Goal: Transaction & Acquisition: Subscribe to service/newsletter

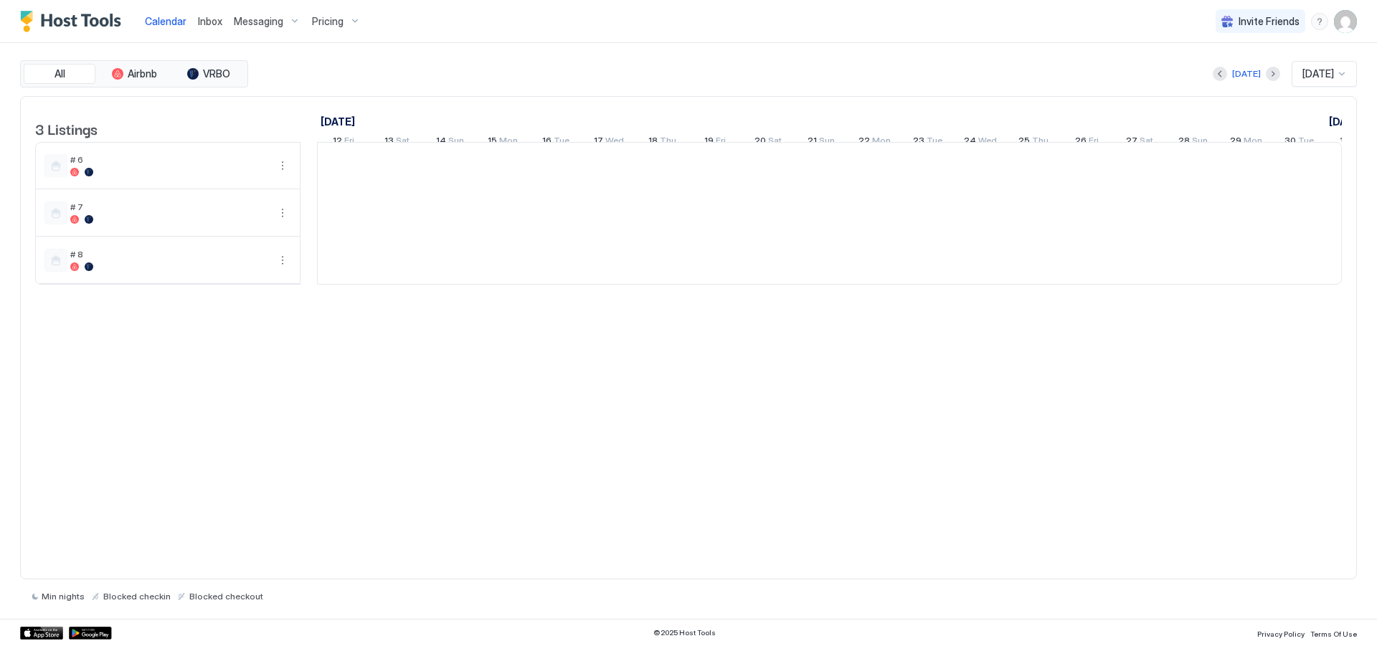
scroll to position [0, 797]
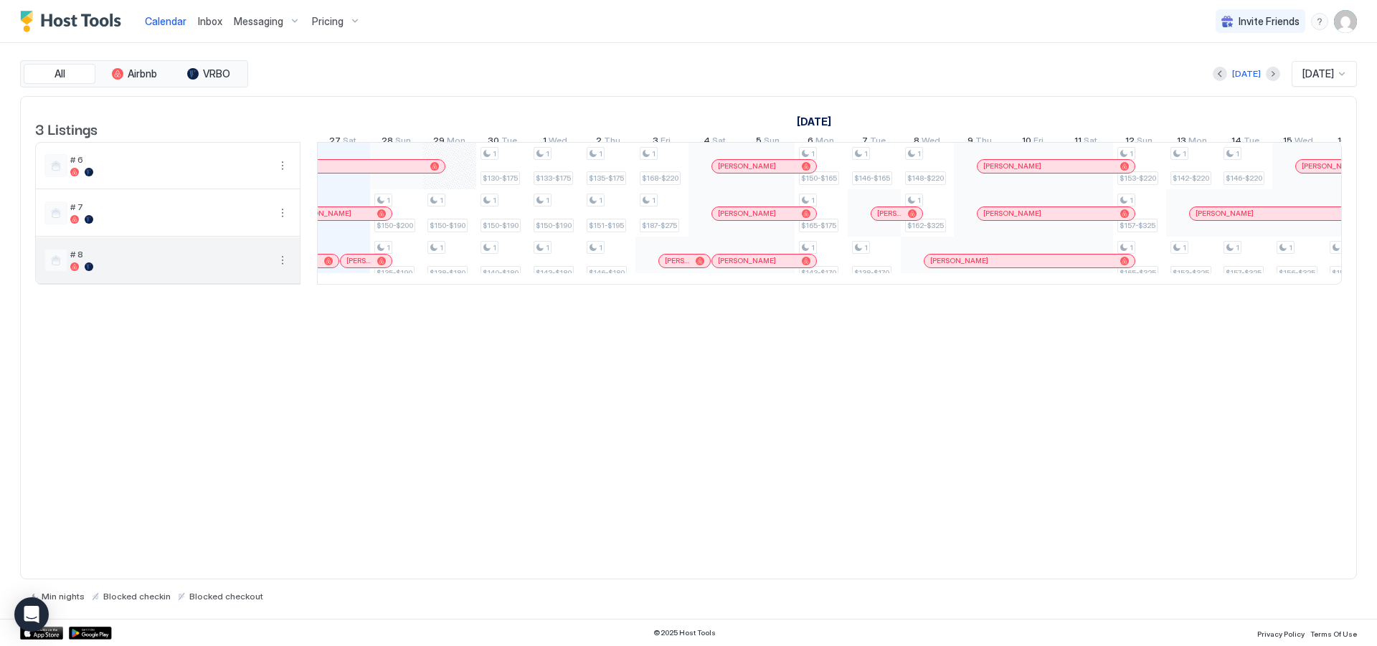
click at [166, 271] on div at bounding box center [169, 266] width 198 height 9
click at [353, 21] on div "Pricing" at bounding box center [336, 21] width 60 height 24
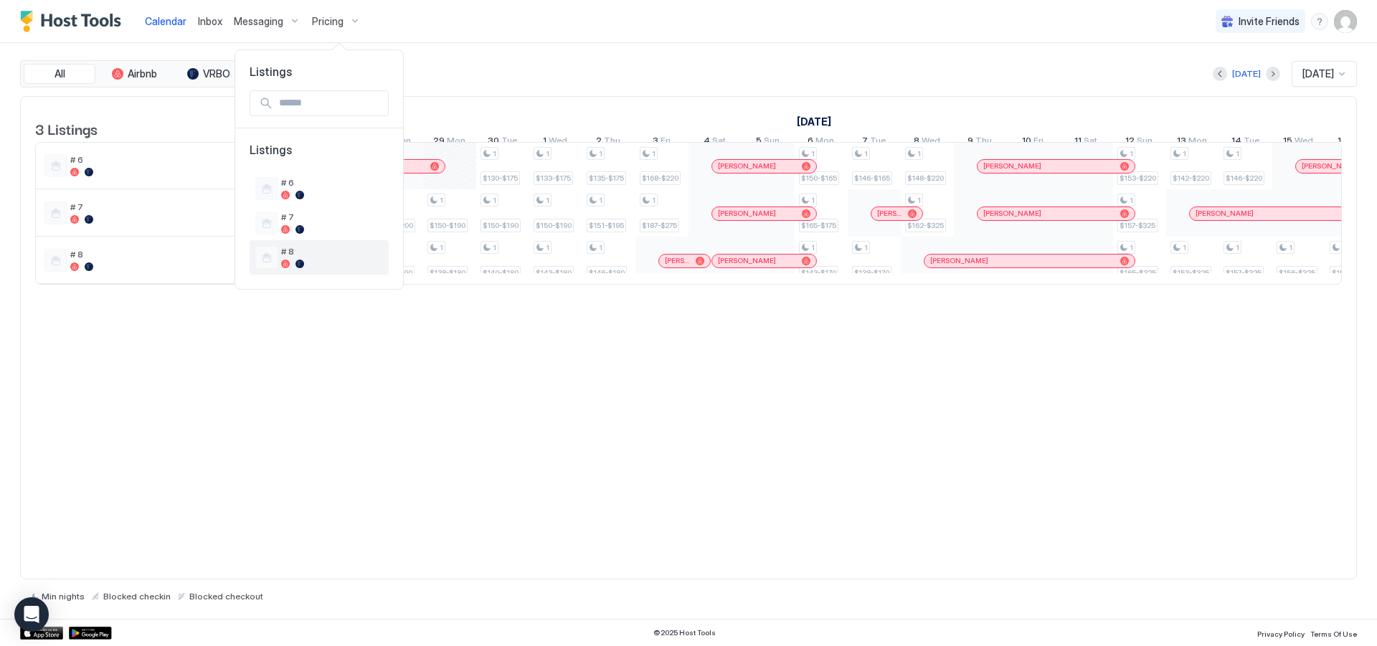
click at [338, 257] on div "# 8" at bounding box center [332, 257] width 102 height 22
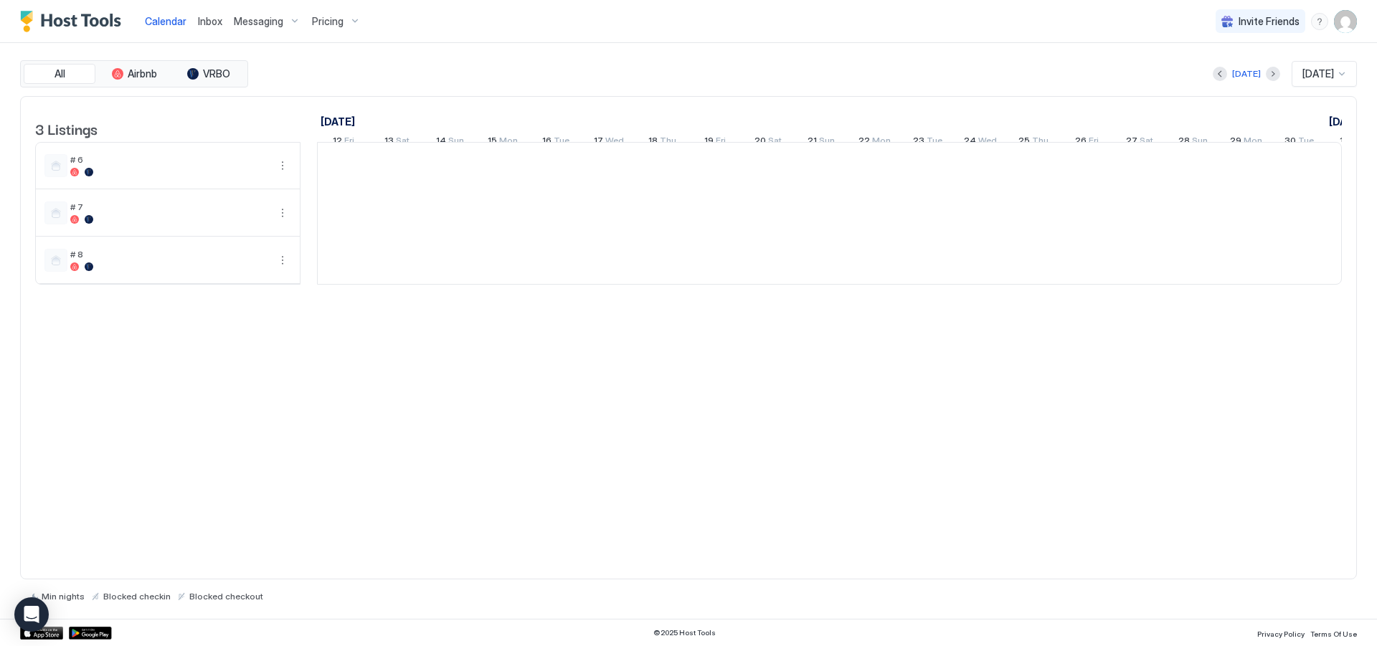
scroll to position [0, 797]
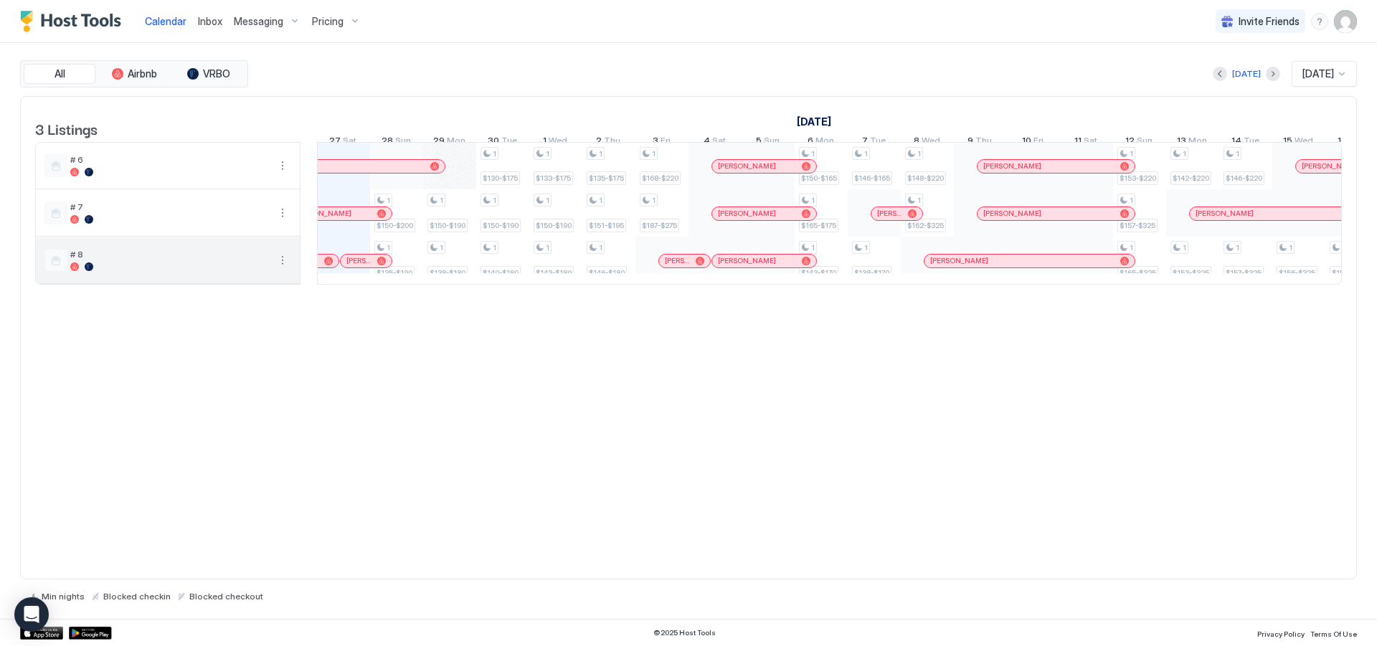
click at [219, 271] on div "# 8" at bounding box center [169, 260] width 198 height 22
click at [171, 271] on div at bounding box center [169, 266] width 198 height 9
click at [54, 272] on div at bounding box center [55, 260] width 23 height 23
click at [341, 20] on span "Pricing" at bounding box center [328, 21] width 32 height 13
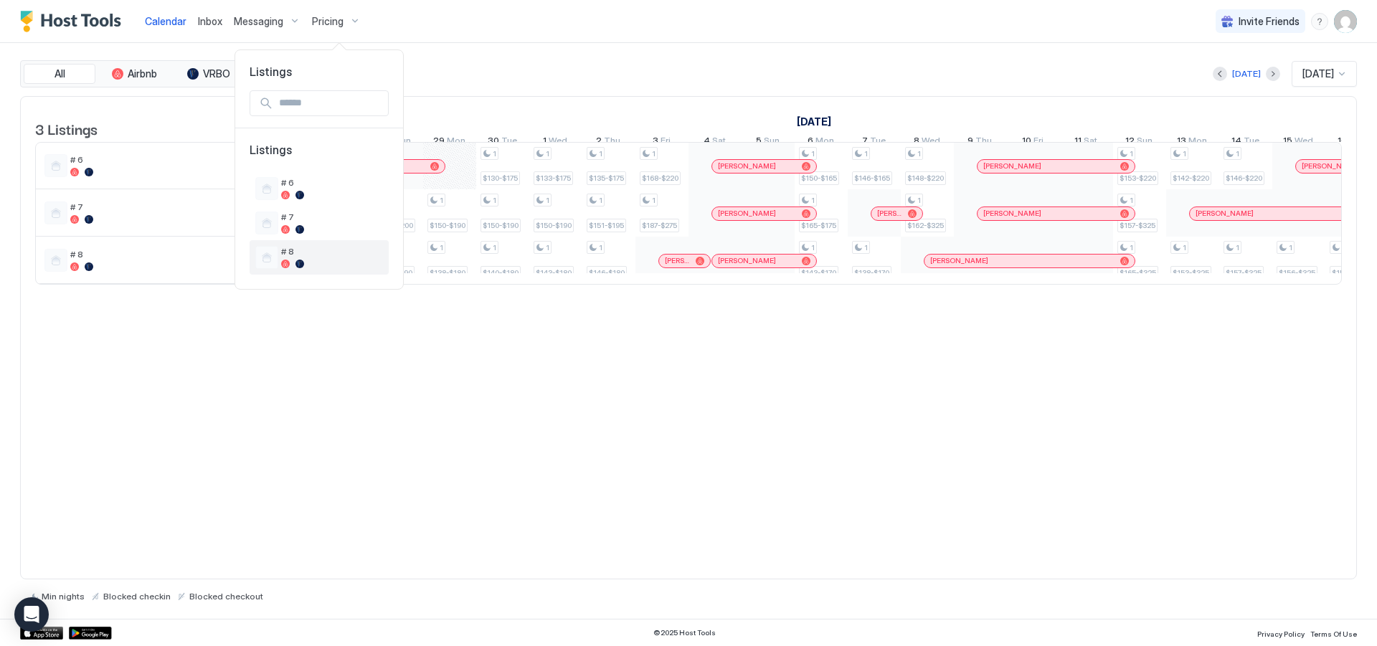
click at [267, 260] on div at bounding box center [266, 257] width 23 height 23
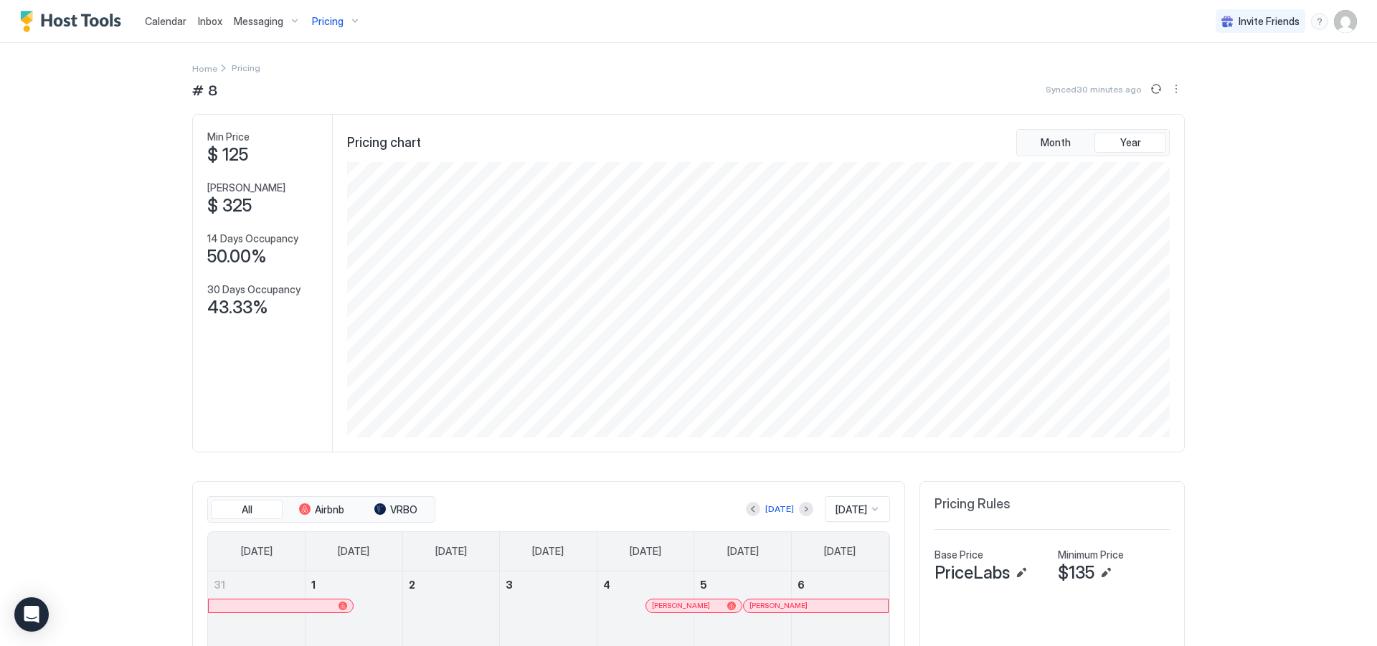
click at [344, 22] on div "Pricing" at bounding box center [336, 21] width 60 height 24
click at [285, 263] on div at bounding box center [285, 264] width 9 height 9
click at [232, 67] on span "Pricing" at bounding box center [246, 67] width 29 height 11
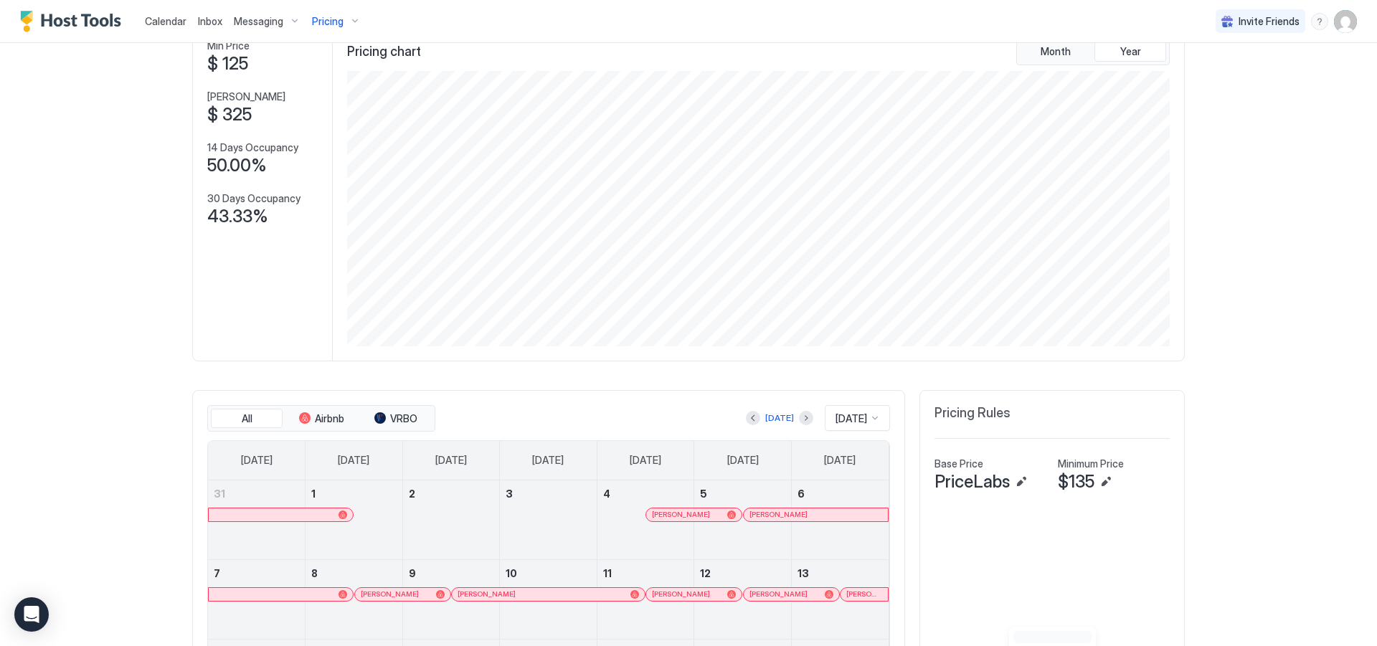
scroll to position [95, 0]
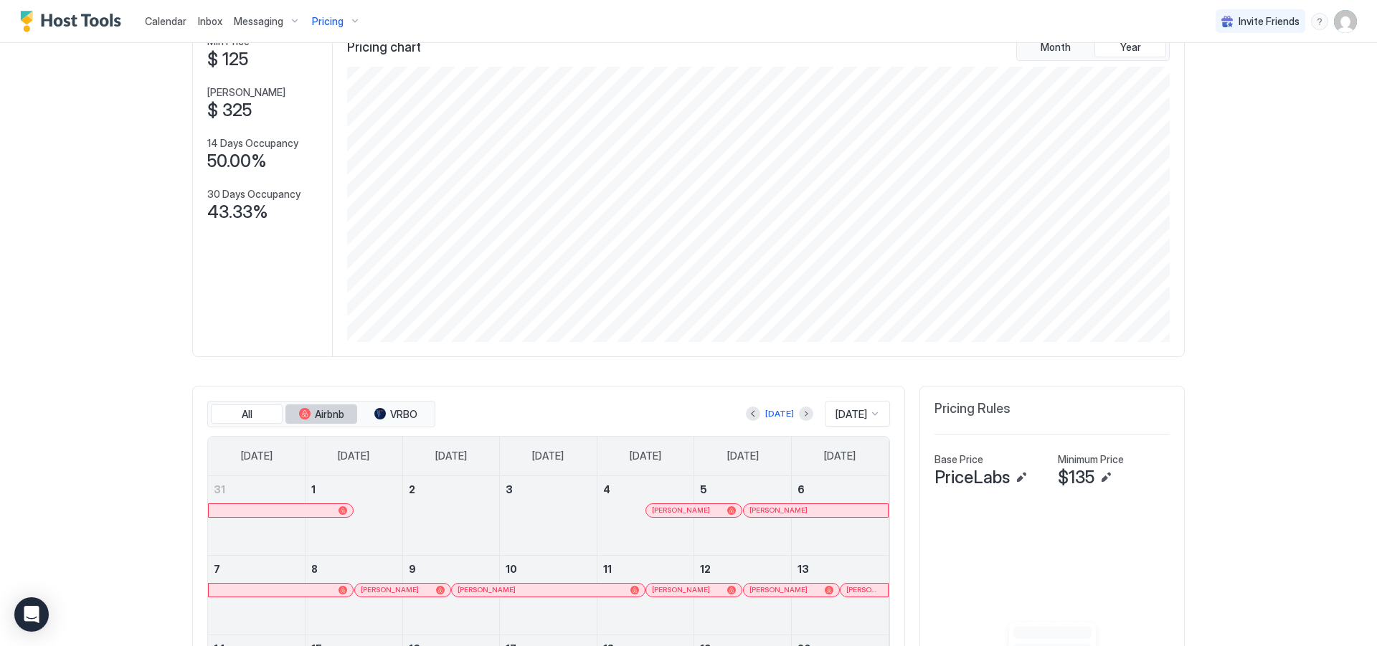
click at [325, 416] on span "Airbnb" at bounding box center [329, 414] width 29 height 13
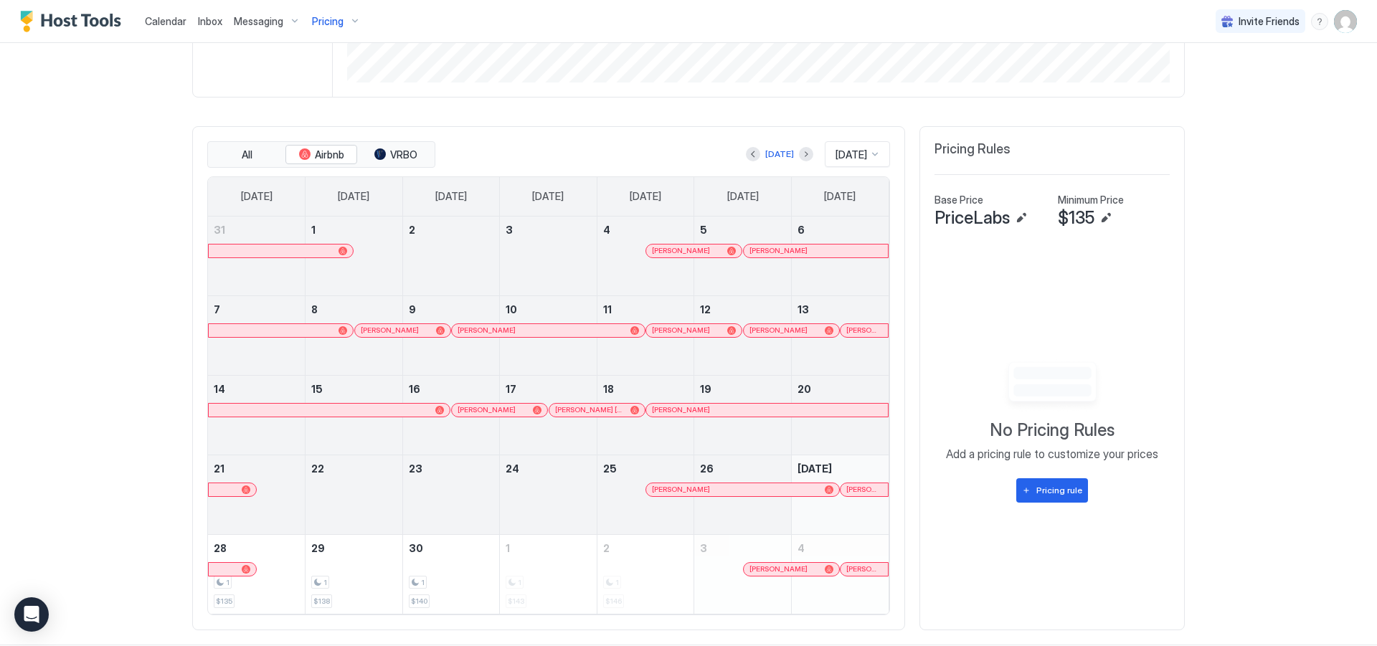
scroll to position [359, 0]
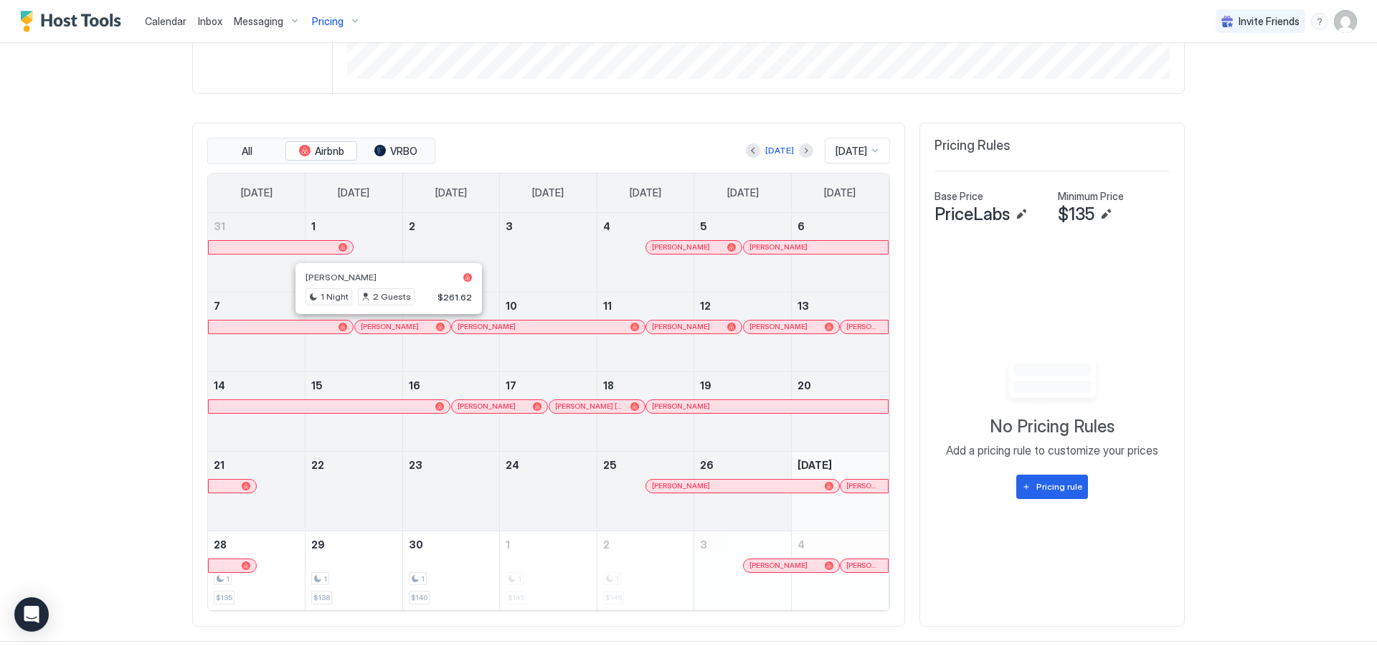
click at [384, 326] on div at bounding box center [388, 326] width 11 height 11
